Goal: Information Seeking & Learning: Learn about a topic

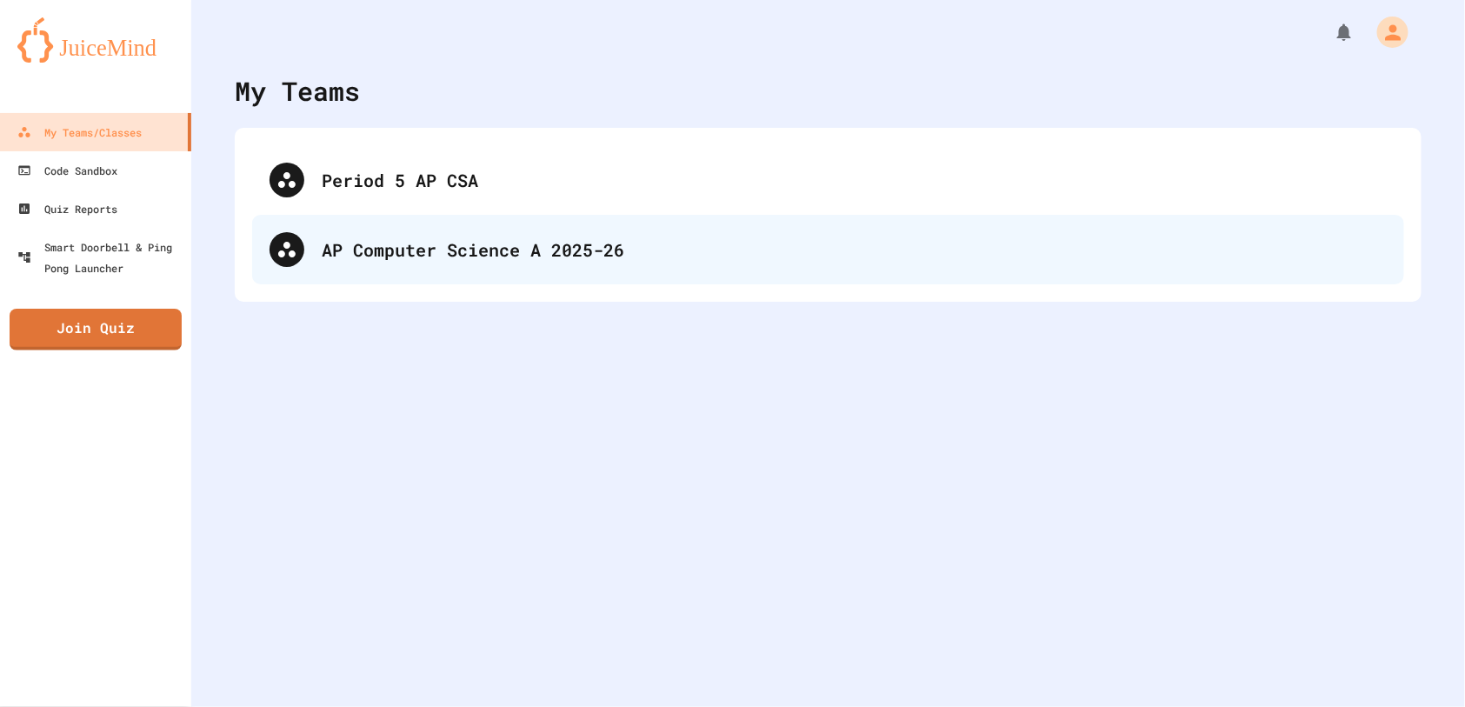
click at [451, 251] on div "AP Computer Science A 2025-26" at bounding box center [854, 250] width 1065 height 26
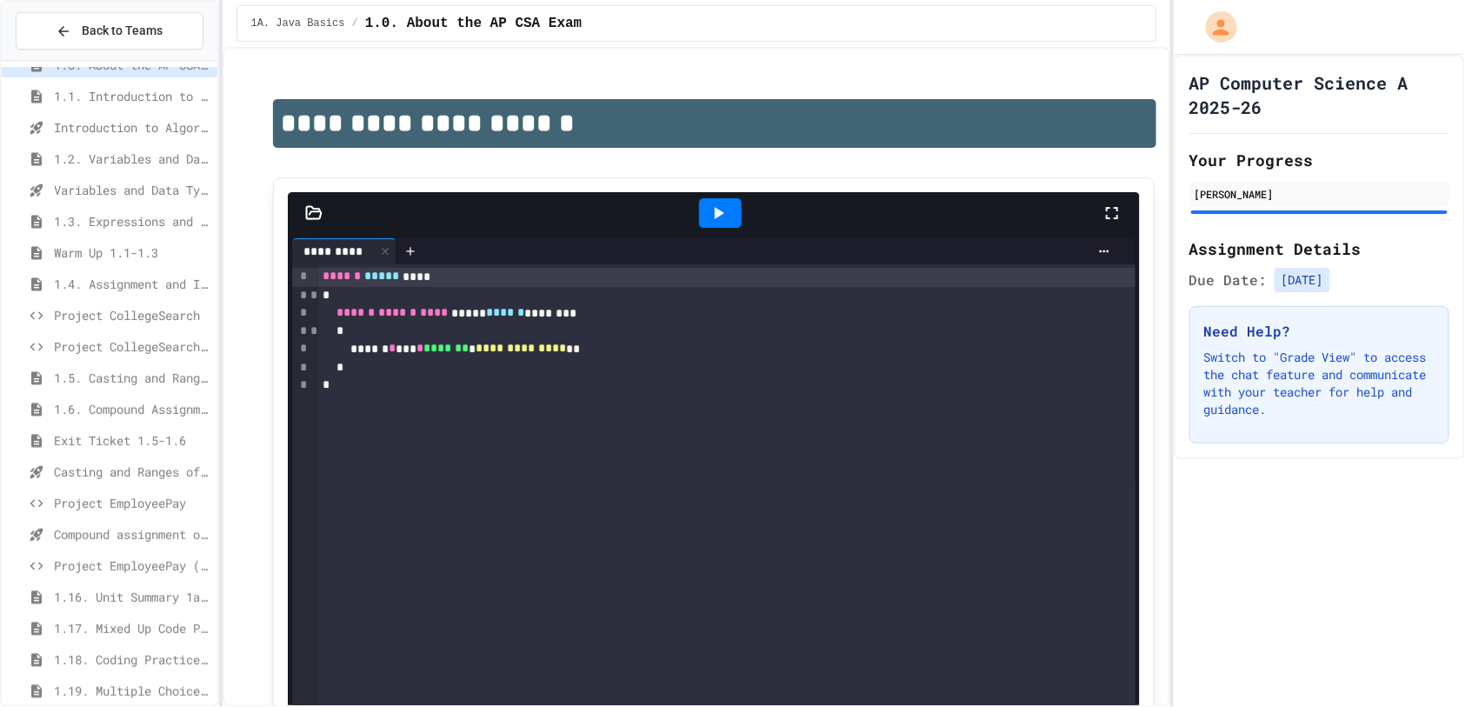
scroll to position [103, 0]
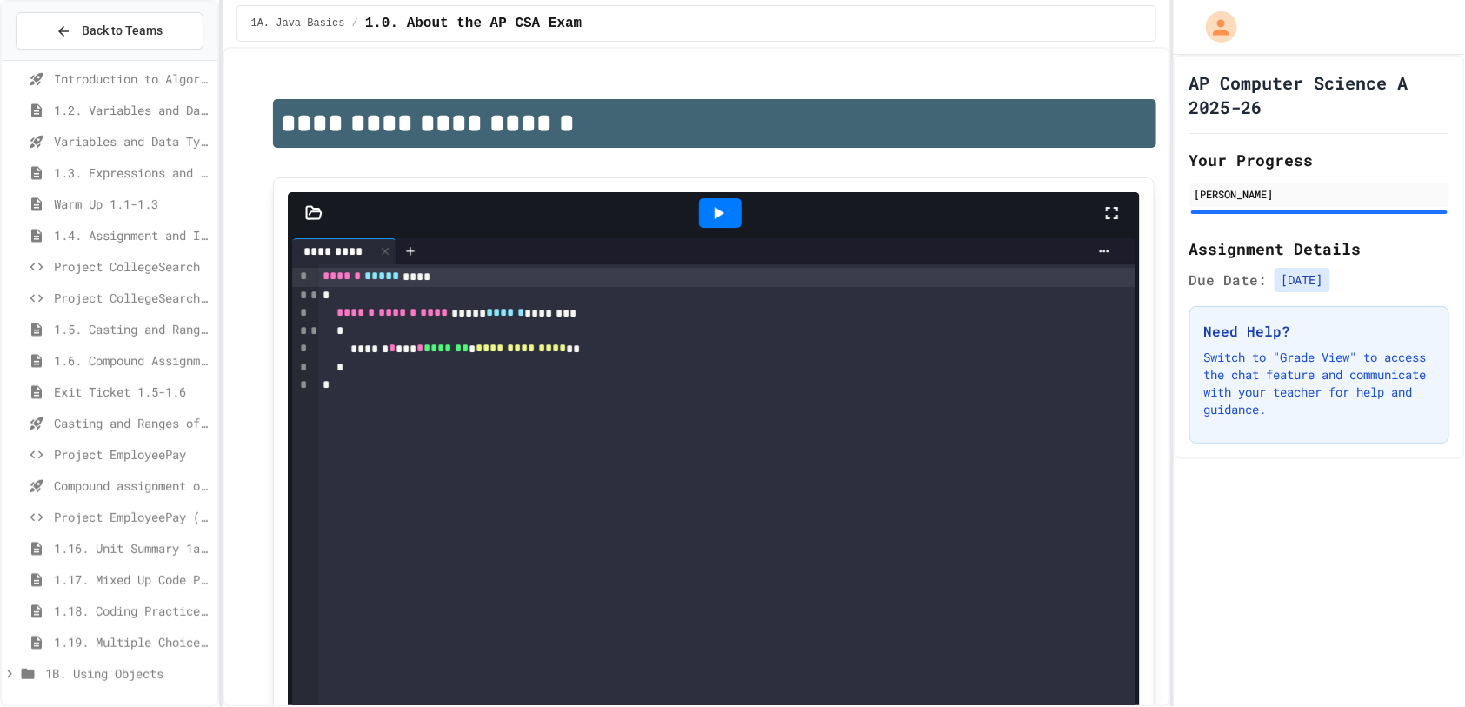
click at [157, 424] on span "Casting and Ranges of variables - Quiz" at bounding box center [132, 423] width 157 height 18
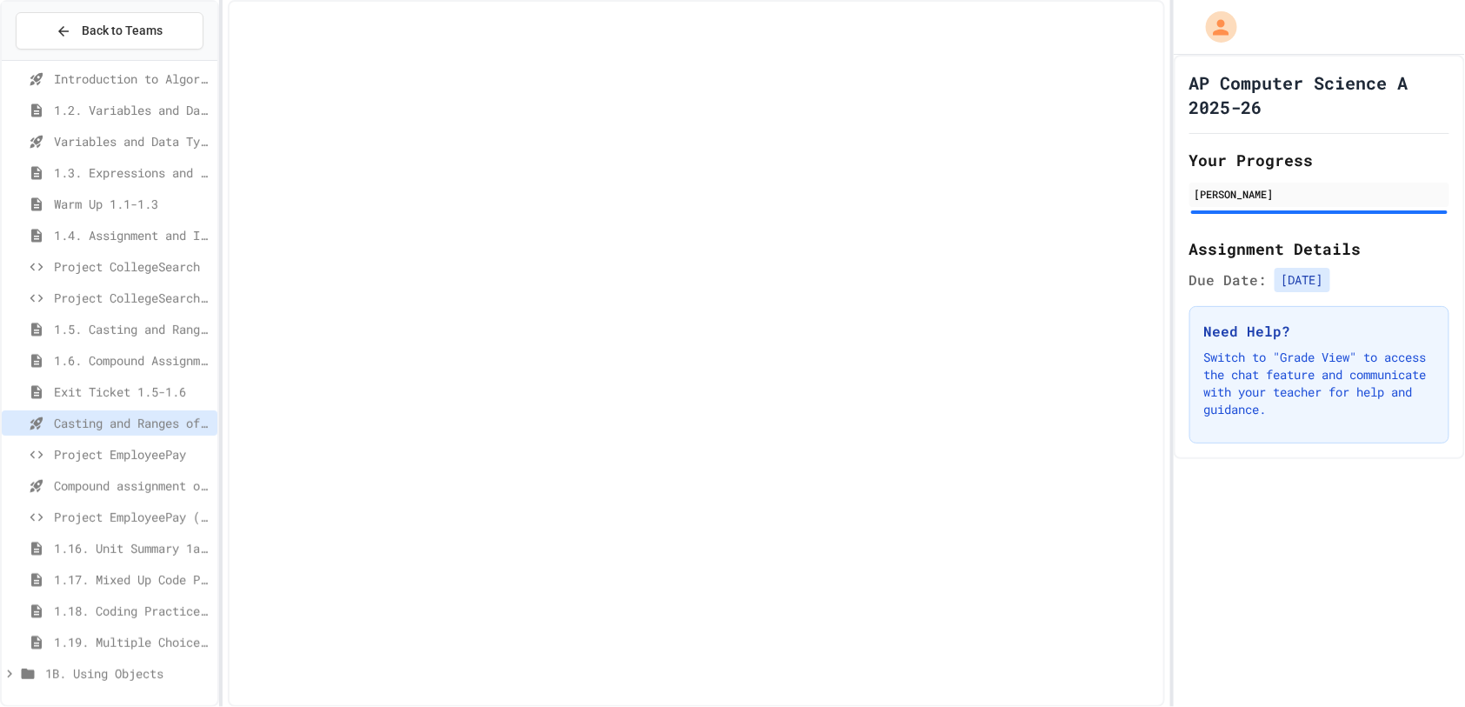
scroll to position [89, 0]
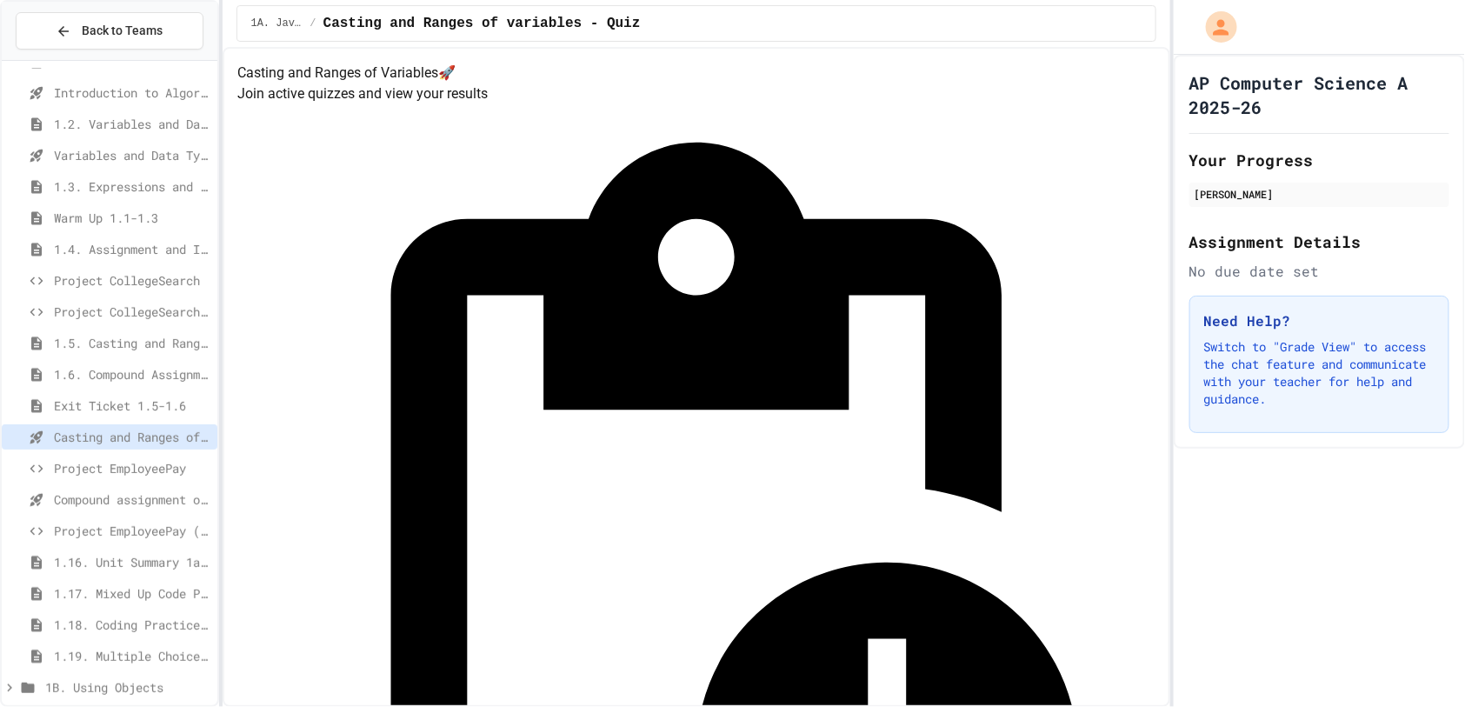
click at [243, 53] on div "Casting and Ranges of Variables 🚀 Join active quizzes and view your results Qui…" at bounding box center [697, 377] width 948 height 660
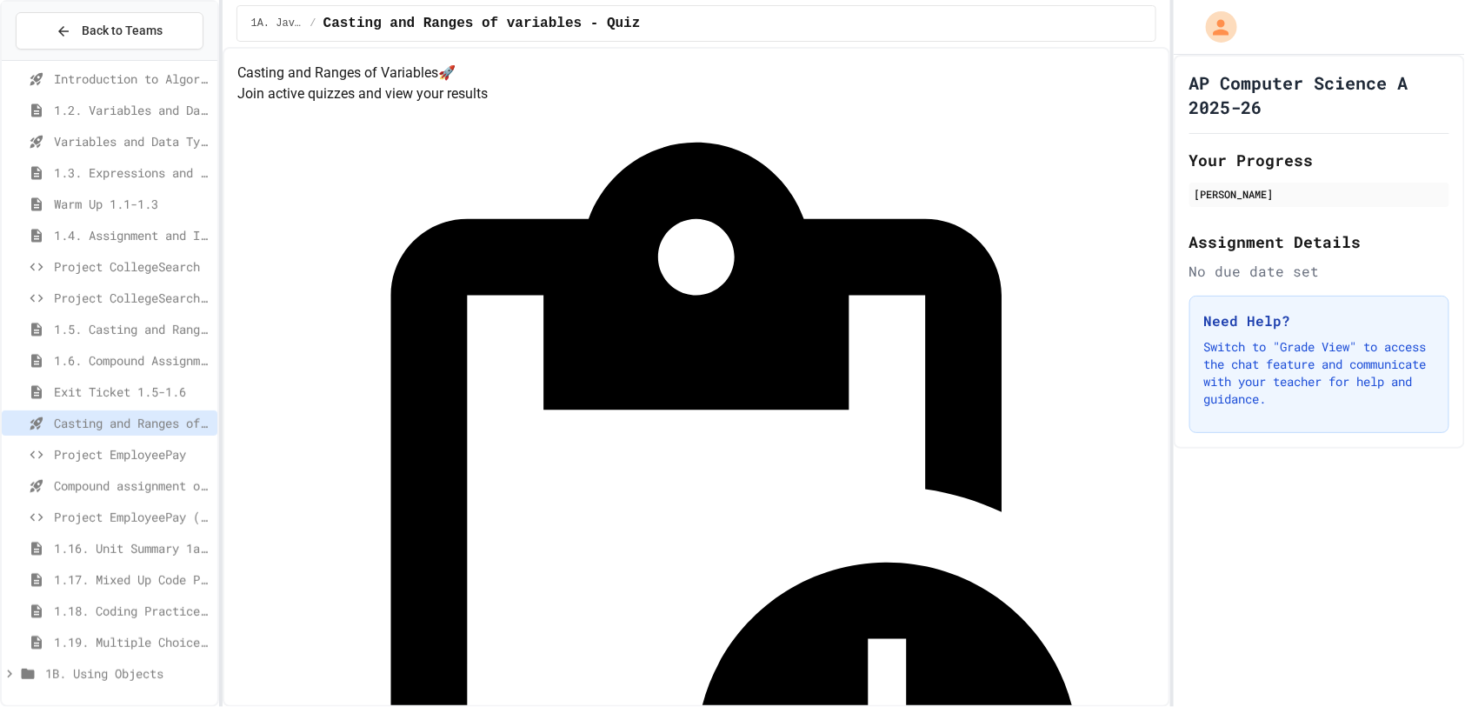
click at [130, 583] on span "1.17. Mixed Up Code Practice 1.1-1.6" at bounding box center [132, 579] width 157 height 18
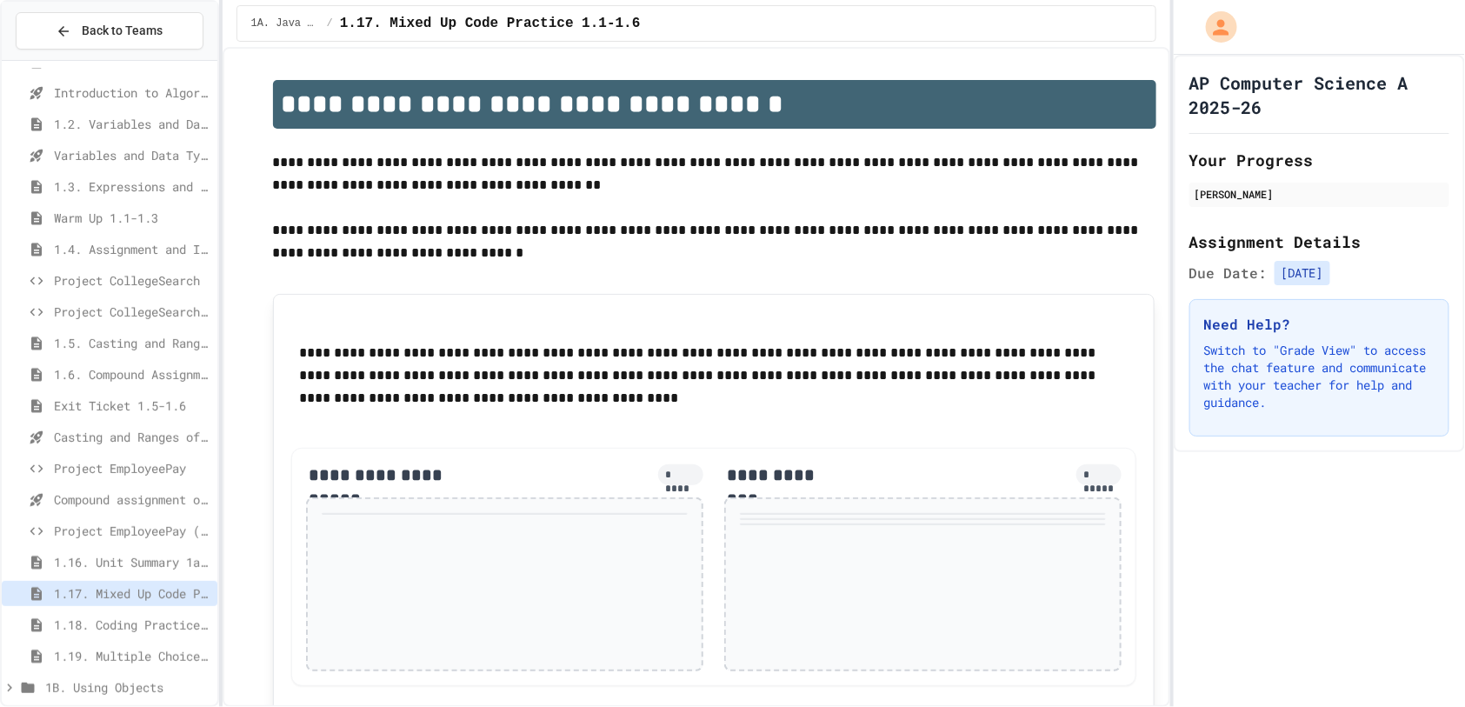
scroll to position [144, 0]
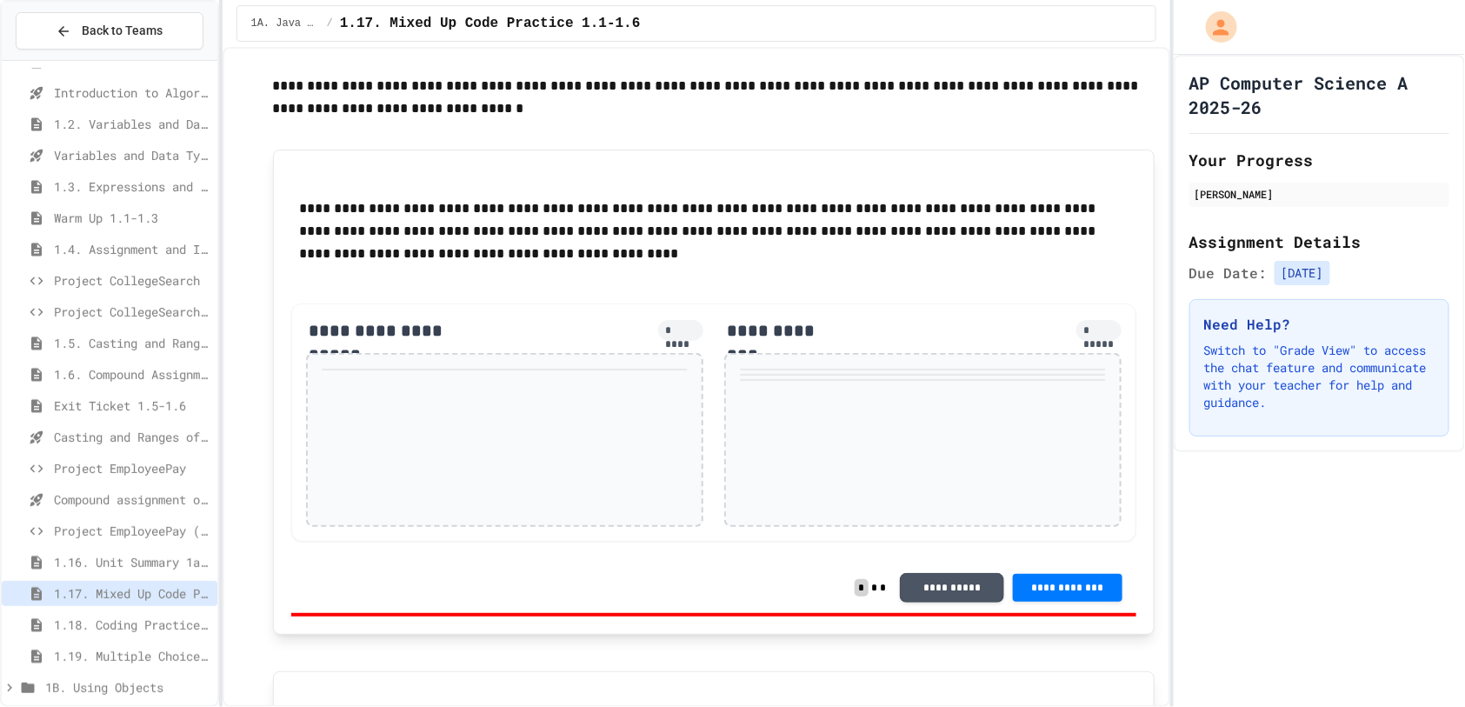
click at [54, 564] on span "1.16. Unit Summary 1a (1.1-1.6)" at bounding box center [132, 562] width 157 height 18
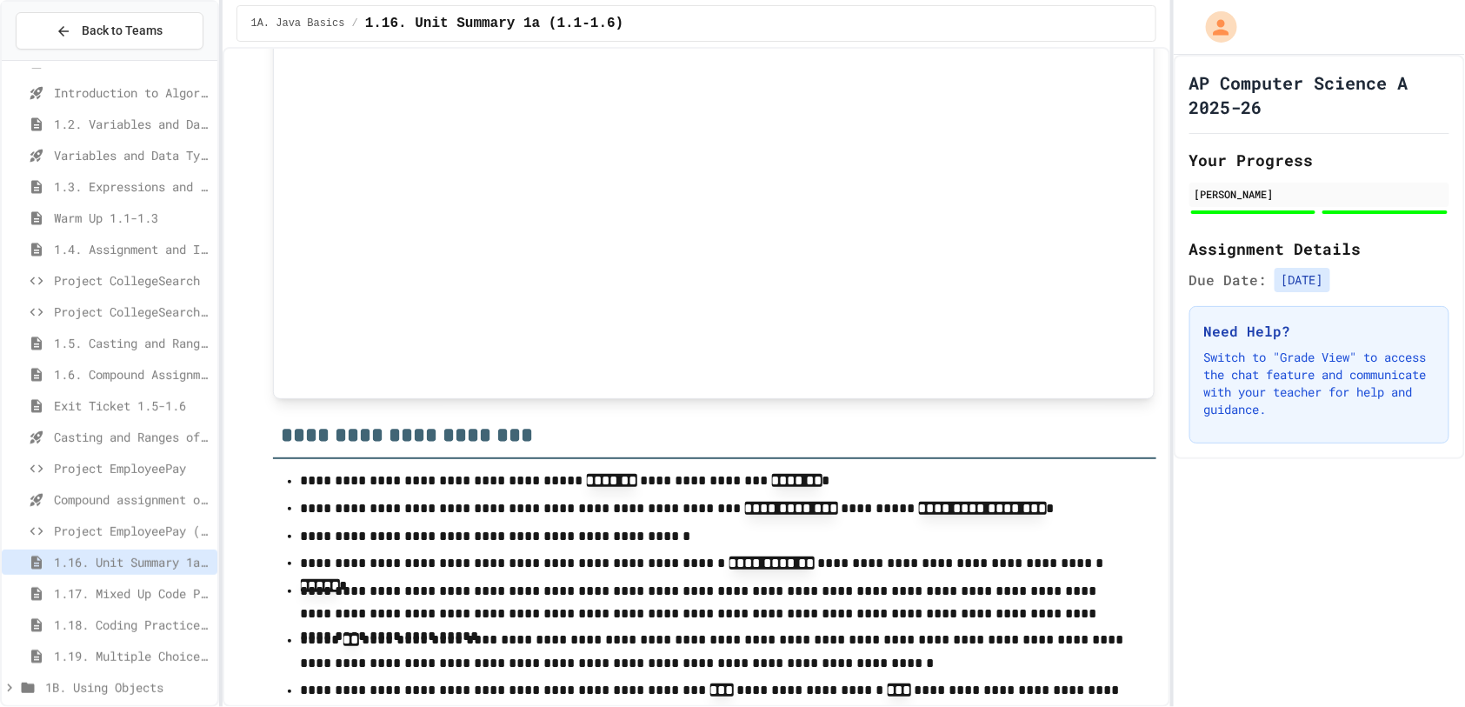
scroll to position [2623, 0]
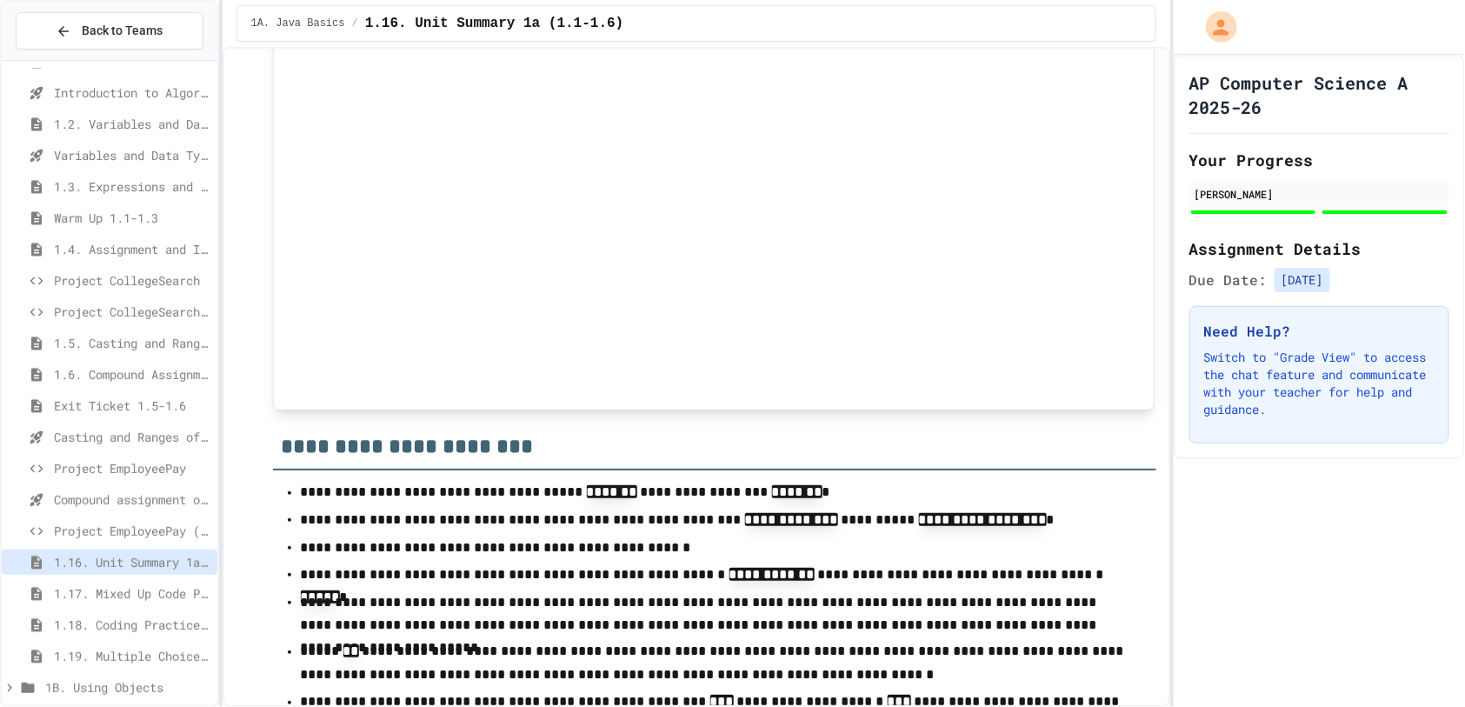
click at [130, 591] on span "1.17. Mixed Up Code Practice 1.1-1.6" at bounding box center [132, 593] width 157 height 18
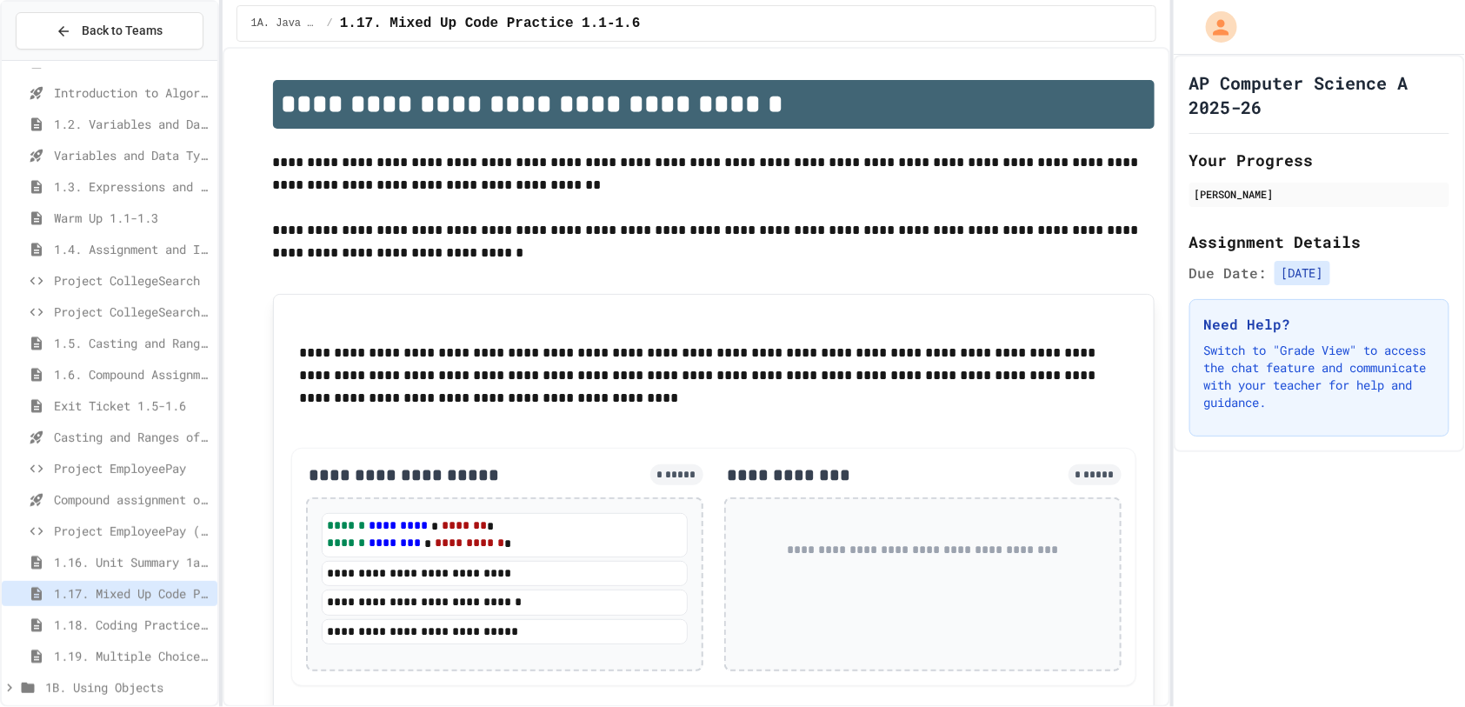
click at [143, 621] on span "1.18. Coding Practice 1a (1.1-1.6)" at bounding box center [132, 625] width 157 height 18
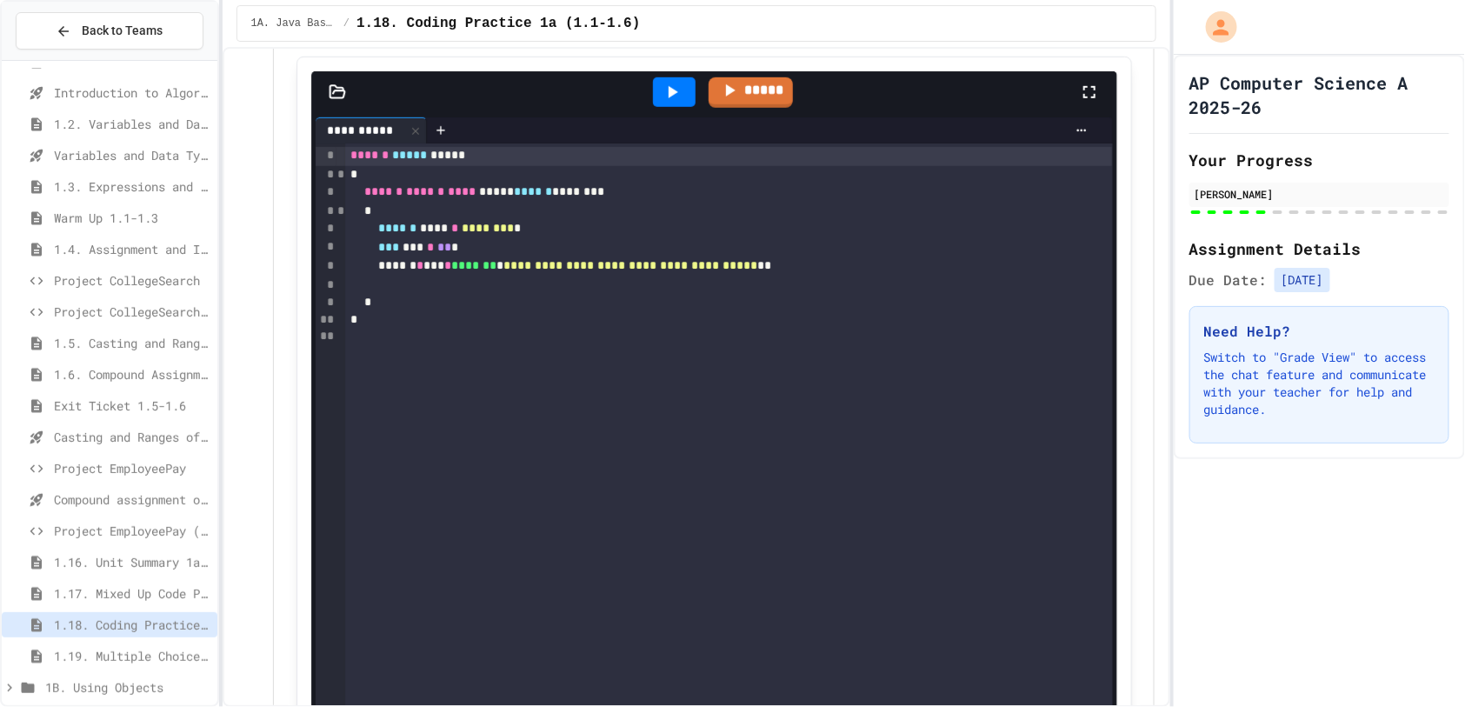
scroll to position [3216, 0]
